Goal: Find contact information: Find contact information

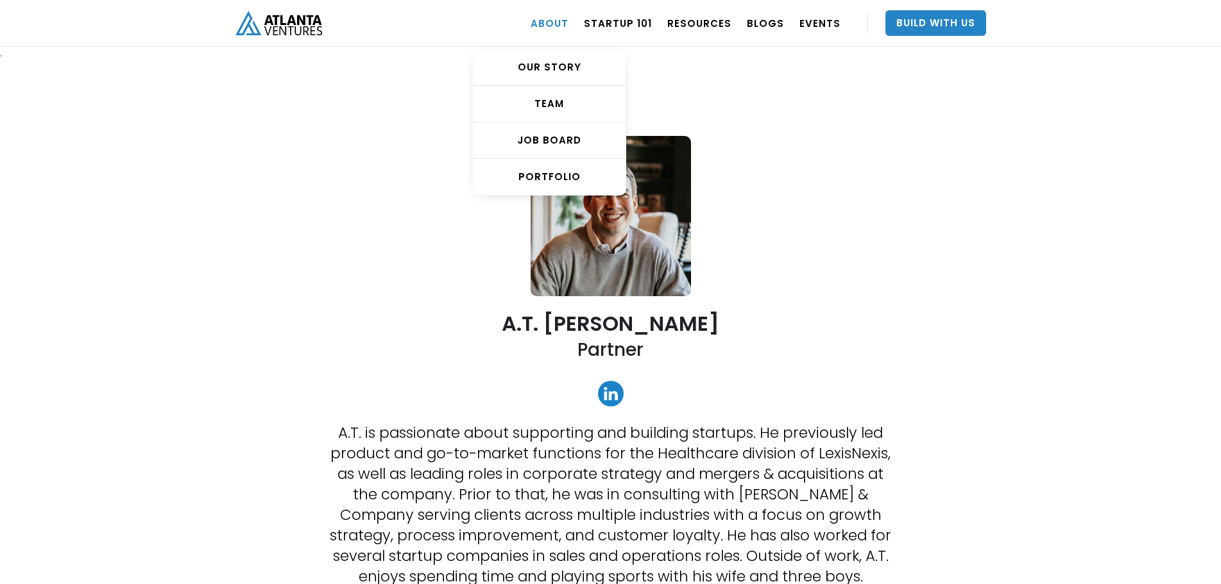
click at [557, 27] on link "ABOUT" at bounding box center [549, 23] width 38 height 36
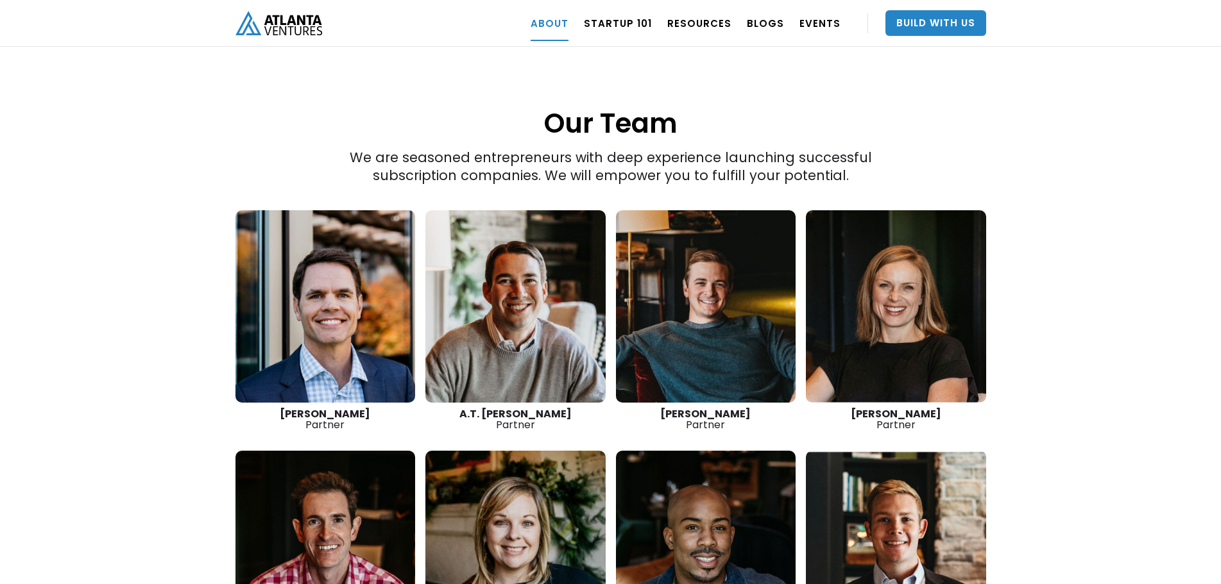
scroll to position [1738, 0]
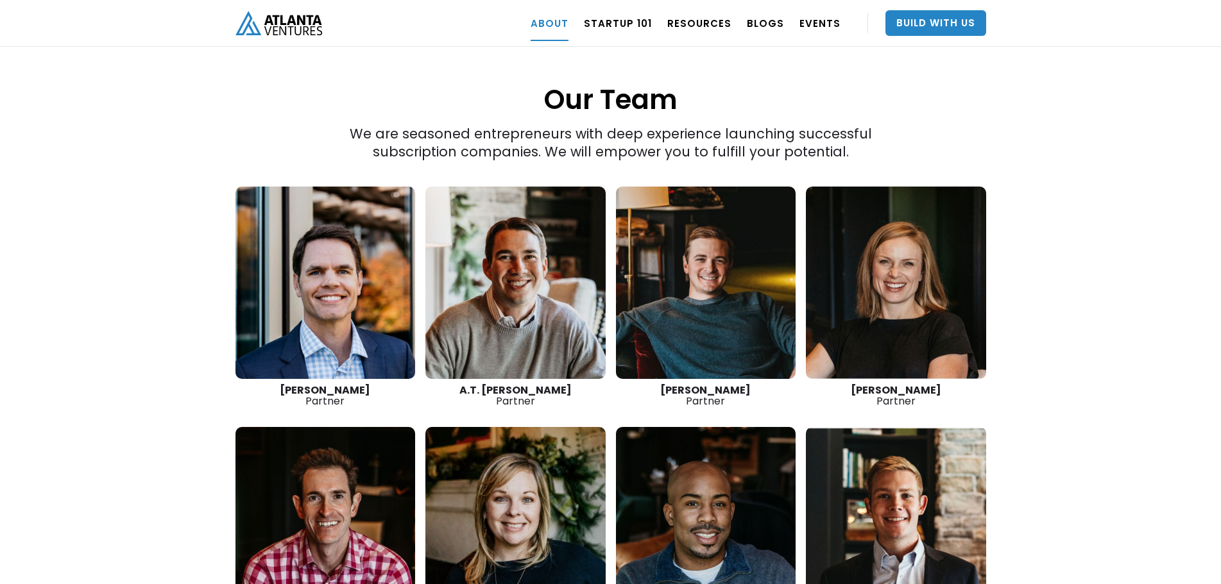
click at [493, 244] on link at bounding box center [515, 283] width 180 height 192
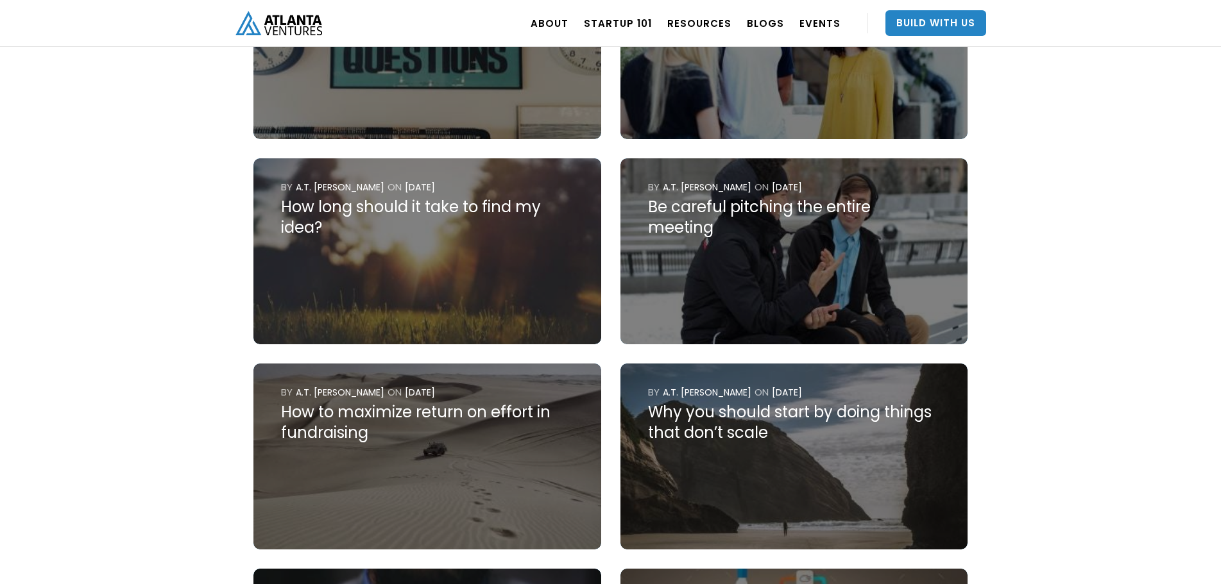
scroll to position [2395, 0]
